Goal: Task Accomplishment & Management: Use online tool/utility

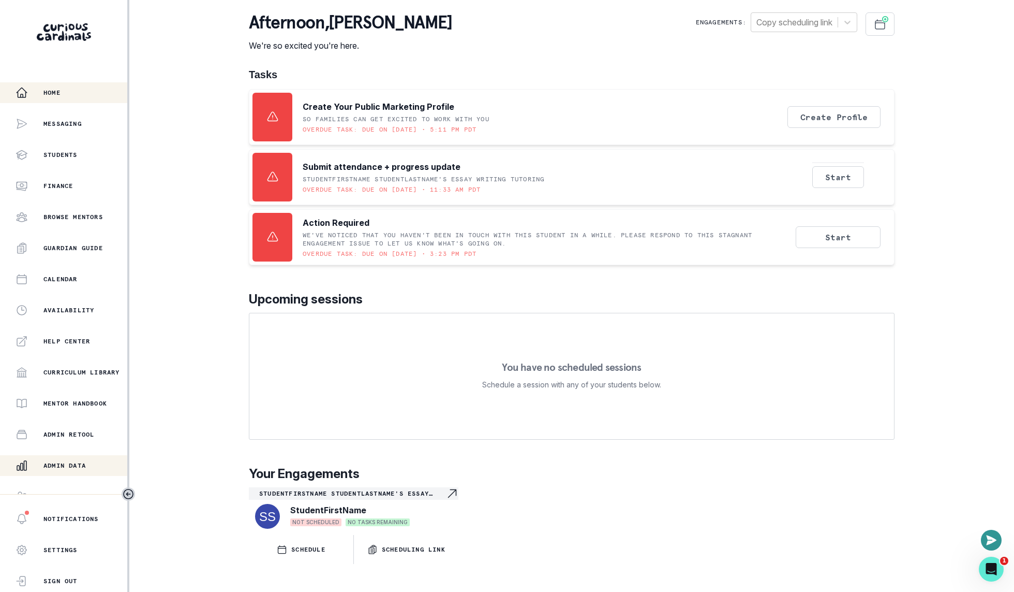
click at [59, 462] on p "Admin Data" at bounding box center [64, 465] width 42 height 8
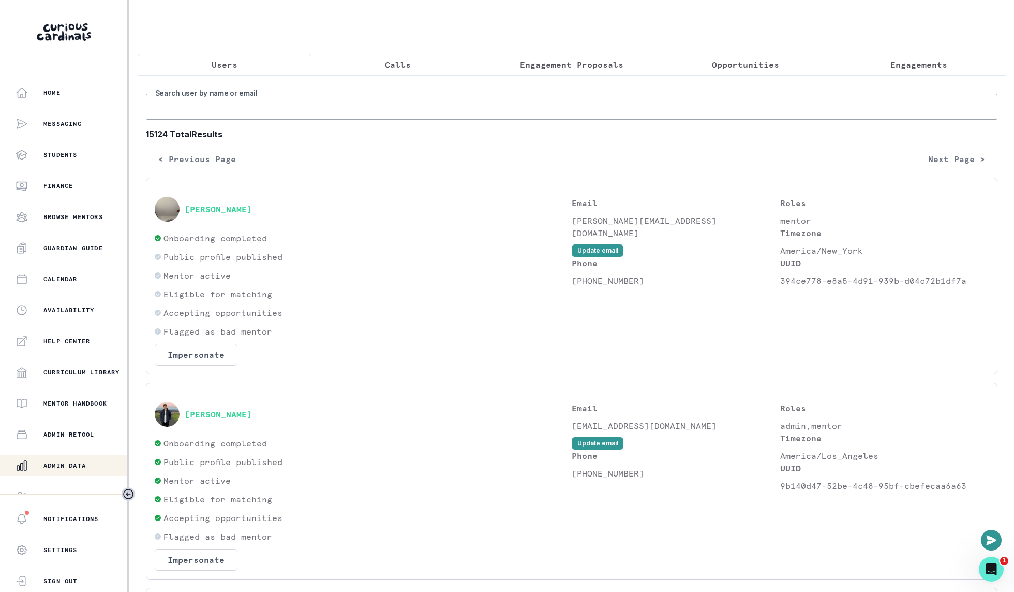
click at [341, 104] on input "Search user by name or email" at bounding box center [572, 107] width 852 height 26
type input "lailah"
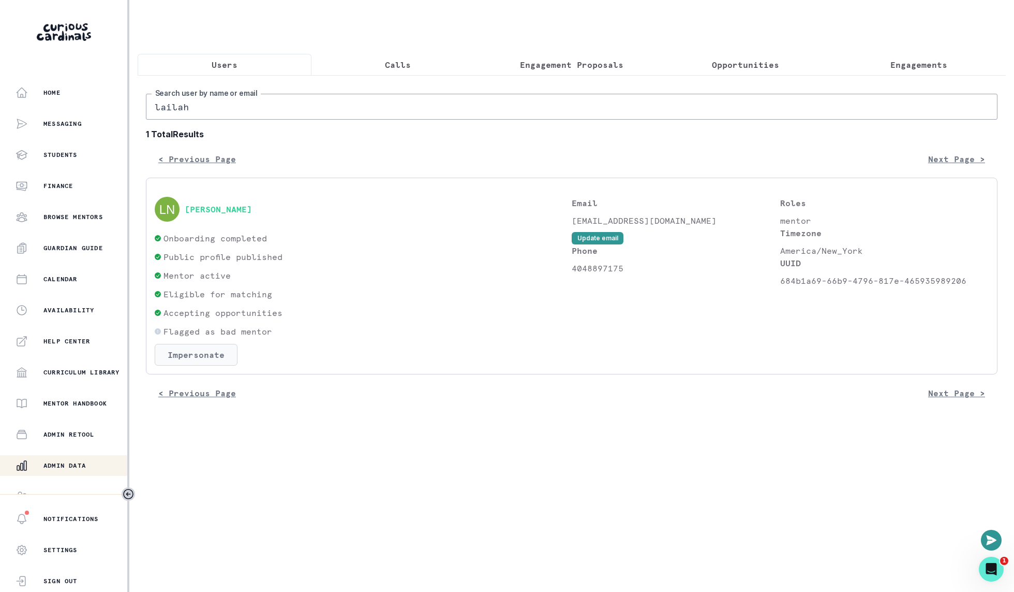
click at [195, 352] on button "Impersonate" at bounding box center [196, 355] width 83 height 22
click at [227, 464] on section "Confirmation Are you sure? Impersonating means that whatever you do as the user…" at bounding box center [196, 416] width 166 height 97
click at [234, 458] on button "Impersonate" at bounding box center [238, 450] width 68 height 21
